Goal: Navigation & Orientation: Find specific page/section

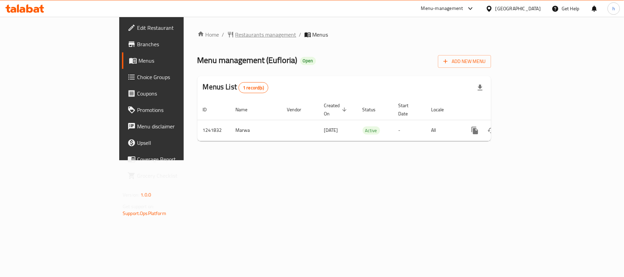
click at [235, 36] on span "Restaurants management" at bounding box center [265, 34] width 61 height 8
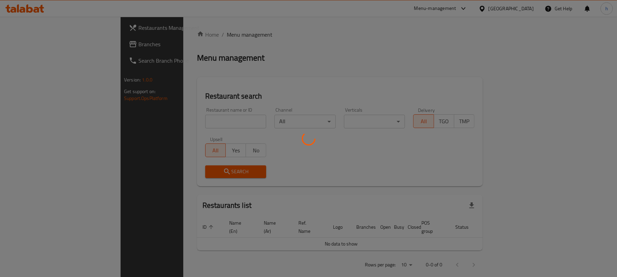
click at [33, 39] on div at bounding box center [308, 138] width 617 height 277
click at [33, 47] on div at bounding box center [308, 138] width 617 height 277
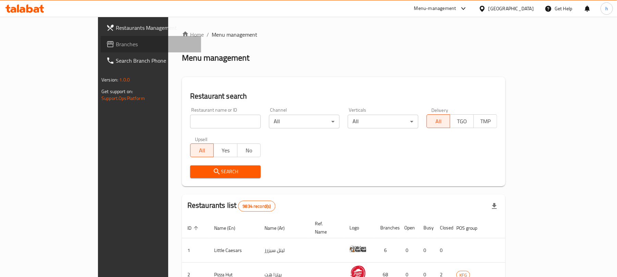
click at [116, 45] on span "Branches" at bounding box center [156, 44] width 80 height 8
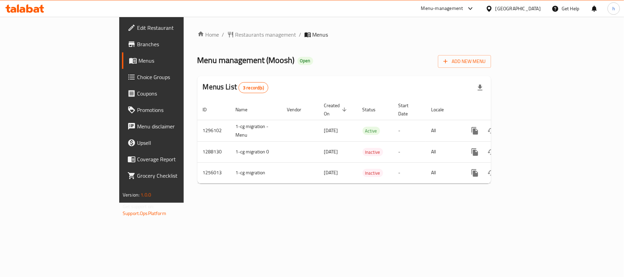
click at [530, 8] on div "[GEOGRAPHIC_DATA]" at bounding box center [517, 9] width 45 height 8
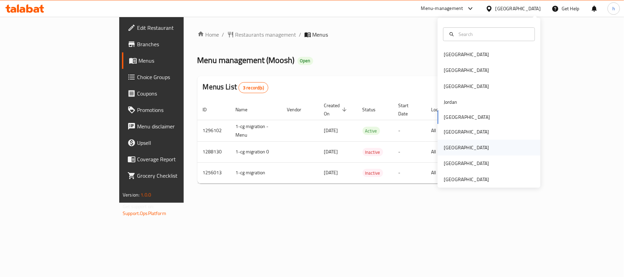
click at [444, 147] on div "Qatar" at bounding box center [466, 148] width 45 height 8
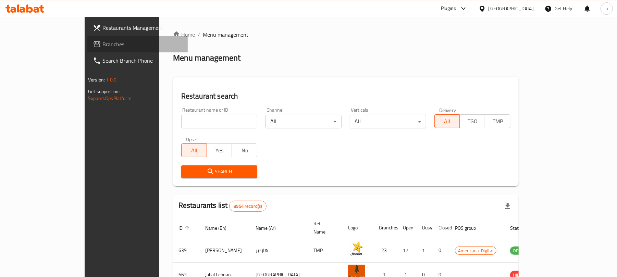
click at [102, 45] on span "Branches" at bounding box center [142, 44] width 80 height 8
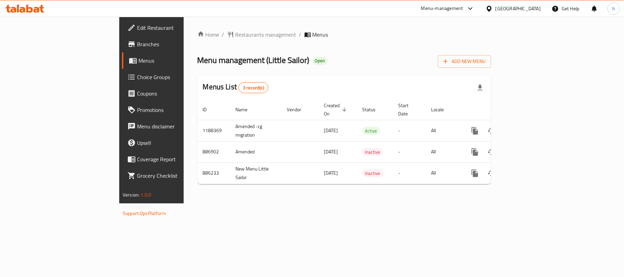
click at [371, 55] on div "Menu management ( Little Sailor ) Open Add New Menu" at bounding box center [344, 59] width 294 height 15
click at [532, 8] on div "Qatar" at bounding box center [517, 9] width 45 height 8
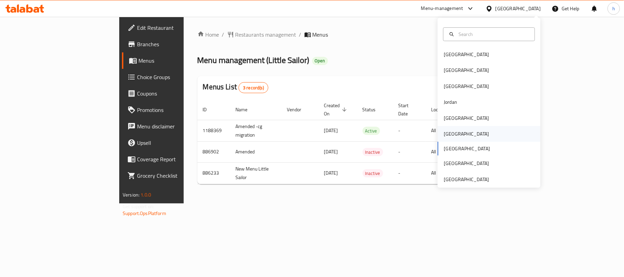
click at [451, 132] on div "Oman" at bounding box center [466, 134] width 56 height 16
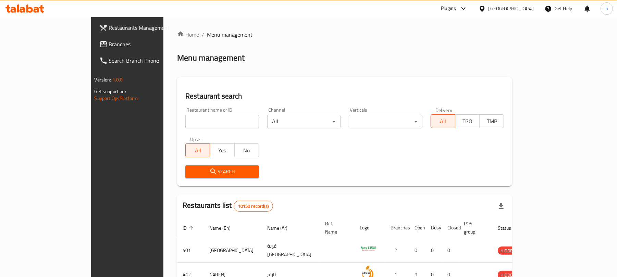
click at [109, 45] on span "Branches" at bounding box center [149, 44] width 80 height 8
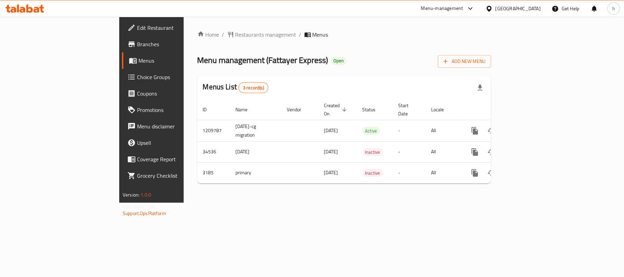
click at [495, 8] on div at bounding box center [490, 9] width 10 height 8
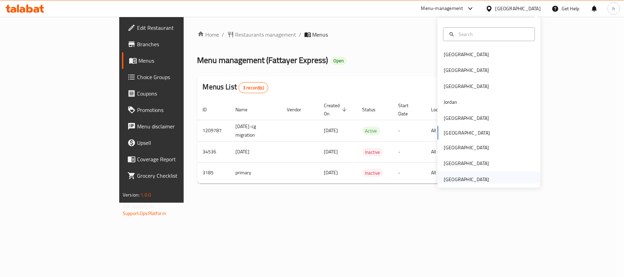
click at [450, 182] on div "United Arab Emirates" at bounding box center [466, 180] width 45 height 8
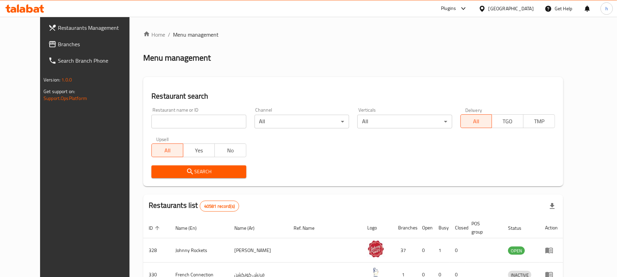
click at [58, 45] on span "Branches" at bounding box center [98, 44] width 80 height 8
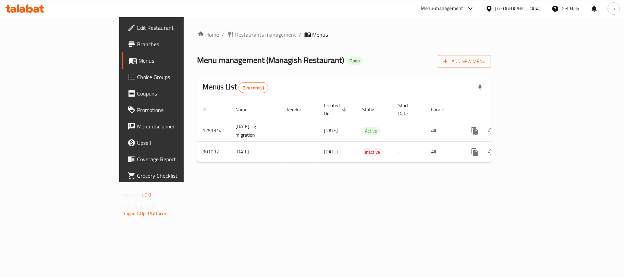
click at [235, 31] on span "Restaurants management" at bounding box center [265, 34] width 61 height 8
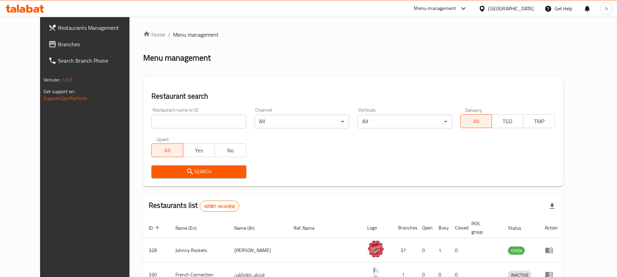
click at [40, 49] on div "Restaurants Management Branches Search Branch Phone Version: 1.0.0 Get support …" at bounding box center [308, 248] width 537 height 463
click at [58, 46] on span "Branches" at bounding box center [98, 44] width 80 height 8
